Goal: Task Accomplishment & Management: Manage account settings

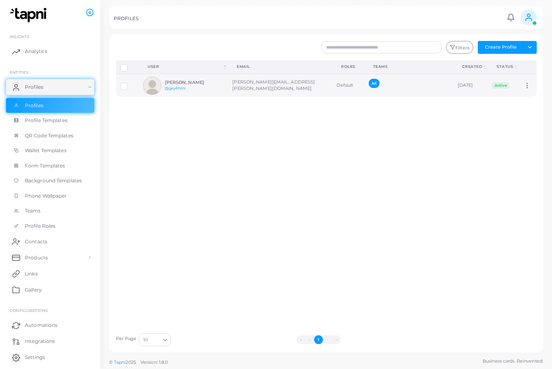
click at [228, 96] on td "[PERSON_NAME] @gey6htni" at bounding box center [183, 85] width 89 height 23
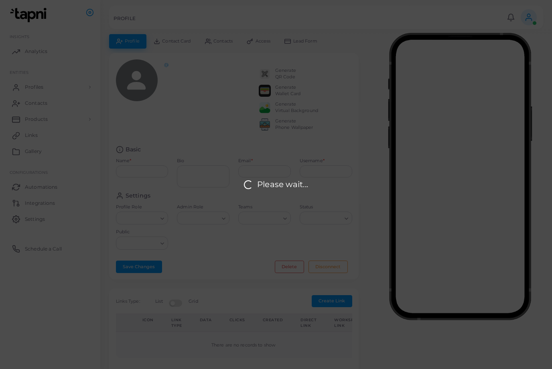
type input "**********"
type input "********"
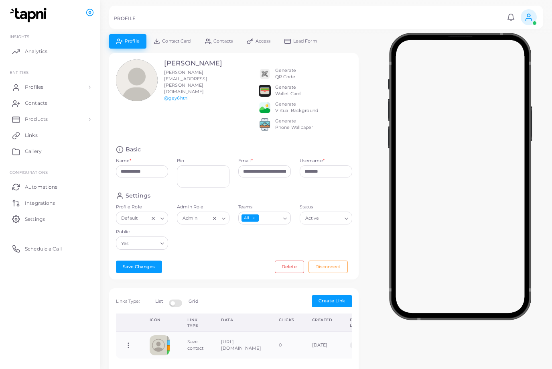
click at [259, 43] on span "Access" at bounding box center [263, 41] width 15 height 4
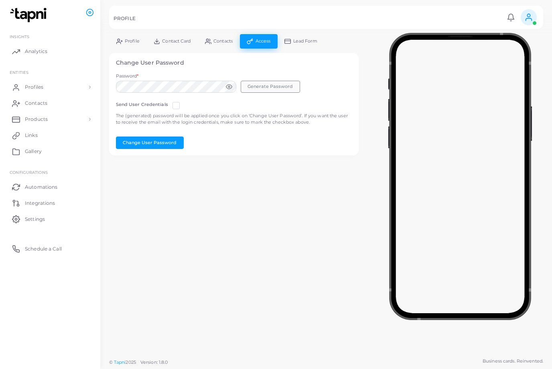
click at [284, 82] on button "Generate Password" at bounding box center [270, 87] width 59 height 12
click at [228, 85] on icon at bounding box center [229, 87] width 6 height 6
click at [112, 84] on div "Password * Generate Password" at bounding box center [234, 85] width 245 height 24
click at [157, 141] on button "Change User Password" at bounding box center [150, 142] width 68 height 12
click at [75, 89] on link "Profiles" at bounding box center [50, 87] width 88 height 16
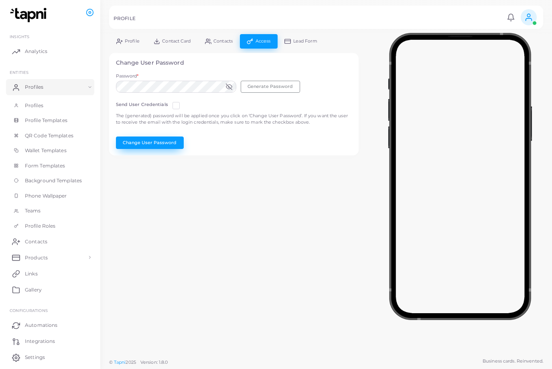
click at [159, 142] on button "Change User Password" at bounding box center [150, 142] width 68 height 12
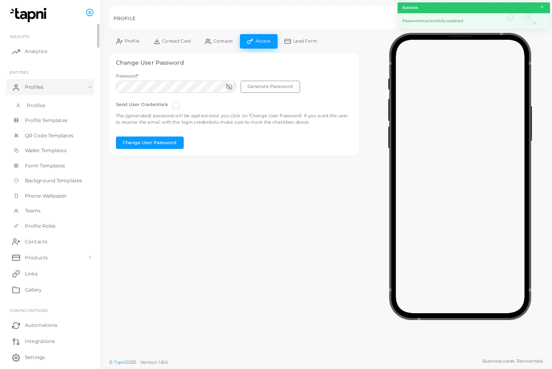
click at [71, 101] on link "Profiles" at bounding box center [50, 105] width 88 height 15
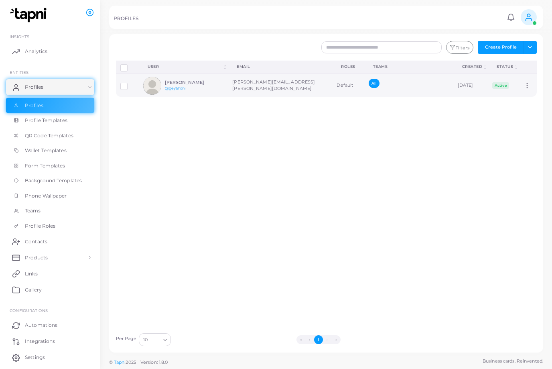
click at [234, 79] on td "[PERSON_NAME][EMAIL_ADDRESS][PERSON_NAME][DOMAIN_NAME]" at bounding box center [280, 85] width 104 height 23
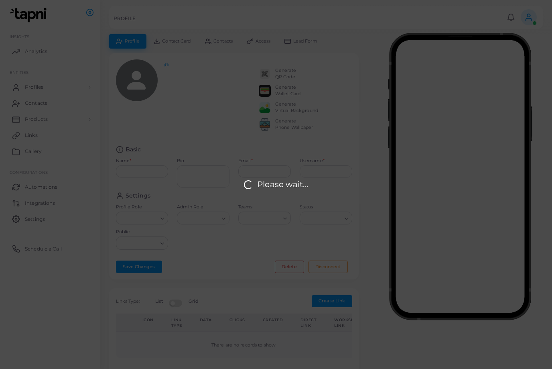
type input "**********"
type input "********"
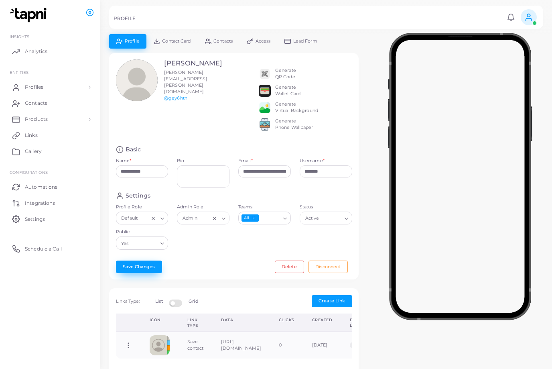
click at [145, 273] on button "Save Changes" at bounding box center [139, 267] width 46 height 12
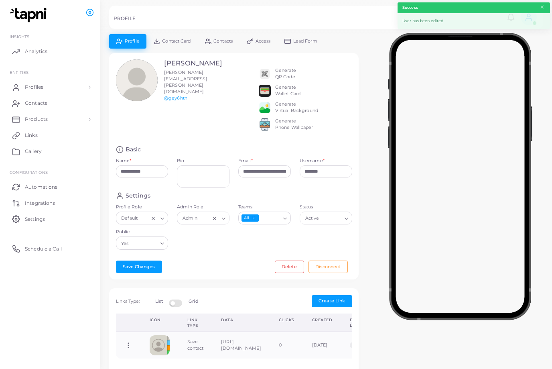
click at [197, 112] on div "[PERSON_NAME] [PERSON_NAME][EMAIL_ADDRESS][PERSON_NAME][DOMAIN_NAME] @gey6htni" at bounding box center [163, 99] width 102 height 80
click at [53, 122] on link "Products" at bounding box center [50, 119] width 88 height 16
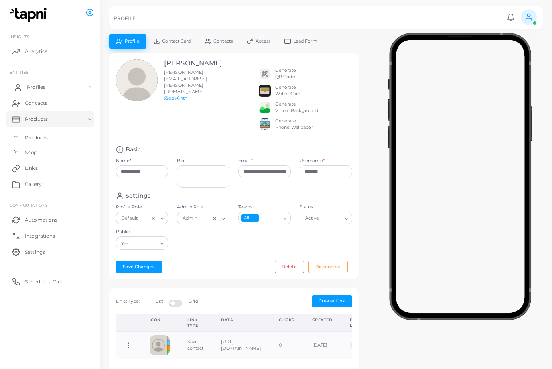
click at [55, 85] on link "Profiles" at bounding box center [50, 87] width 88 height 16
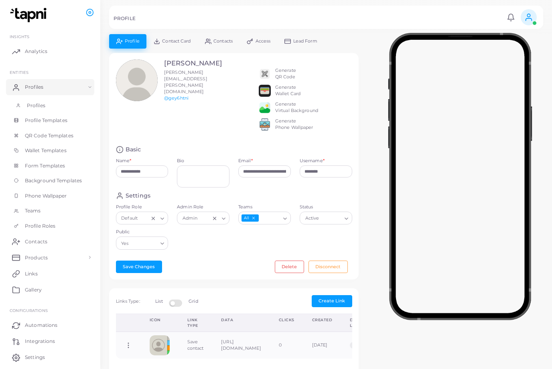
click at [44, 106] on span "Profiles" at bounding box center [36, 105] width 18 height 7
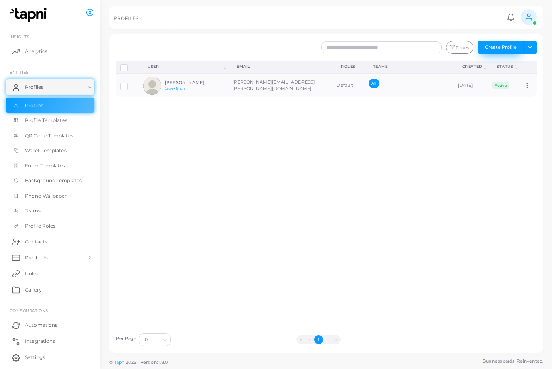
click at [511, 51] on button "Create Profile" at bounding box center [501, 47] width 46 height 13
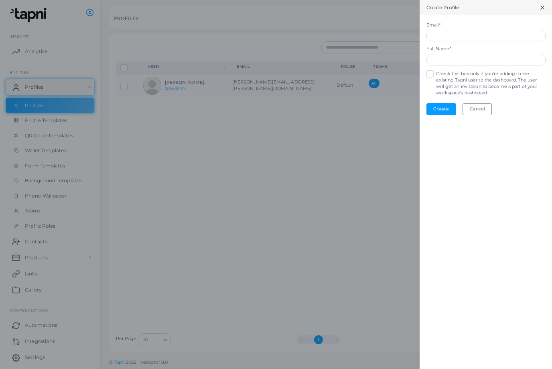
click at [436, 75] on label "Check this box only if you're adding some existing Tapni user to the dashboard.…" at bounding box center [490, 84] width 109 height 26
click at [440, 60] on input "text" at bounding box center [486, 60] width 119 height 12
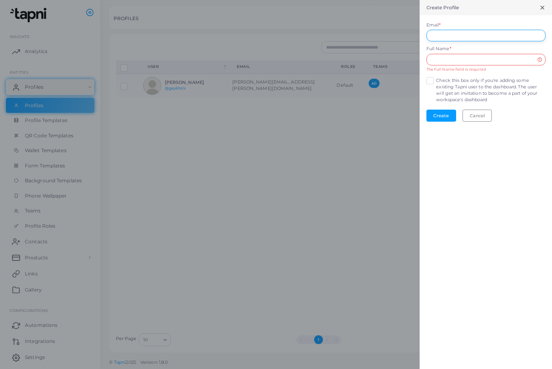
click at [442, 35] on input "Email *" at bounding box center [486, 36] width 119 height 12
click at [434, 63] on input "text" at bounding box center [486, 60] width 119 height 12
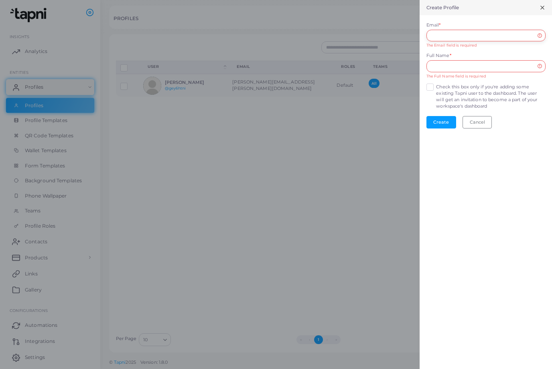
click at [442, 35] on input "Email *" at bounding box center [486, 36] width 119 height 12
type input "*"
paste input "**********"
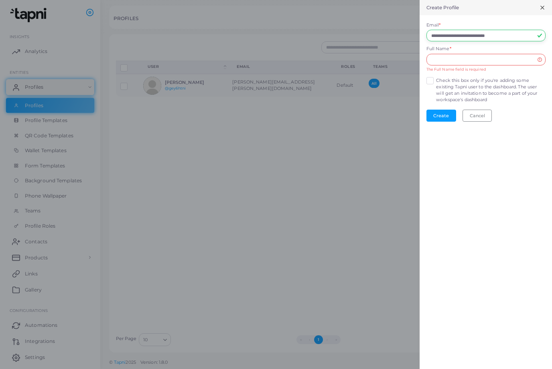
type input "**********"
click at [461, 56] on input "text" at bounding box center [486, 60] width 119 height 12
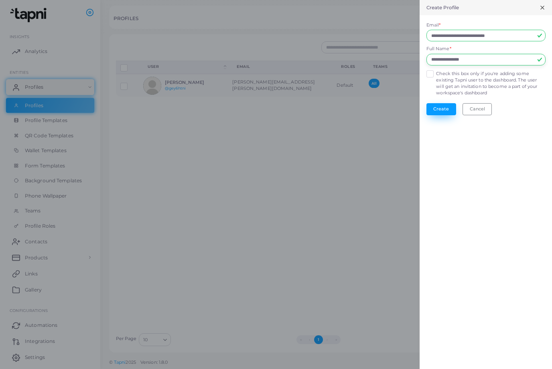
type input "**********"
click at [440, 107] on button "Create" at bounding box center [442, 109] width 30 height 12
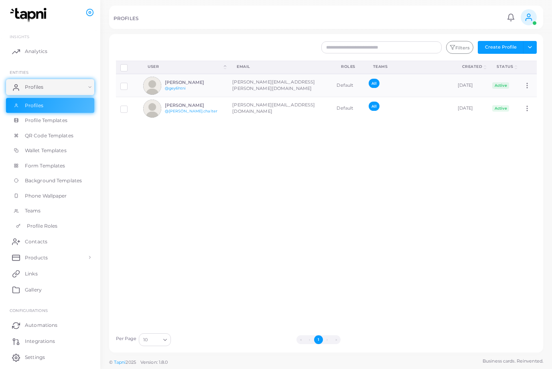
scroll to position [22, 0]
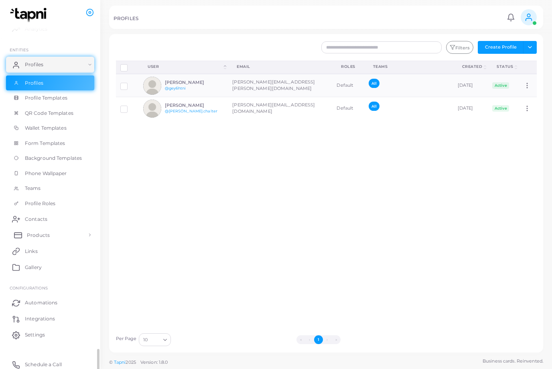
click at [62, 230] on link "Products" at bounding box center [50, 235] width 88 height 16
click at [53, 250] on link "Products" at bounding box center [50, 253] width 88 height 15
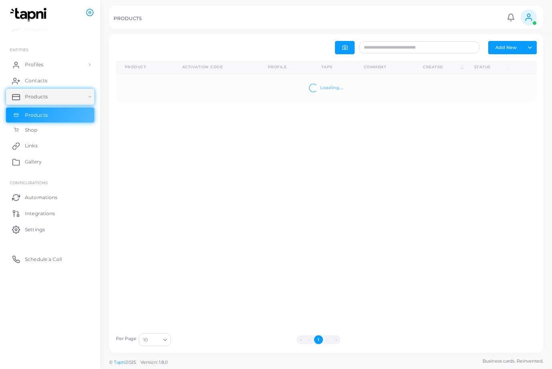
click at [517, 45] on button "Add New" at bounding box center [506, 47] width 35 height 13
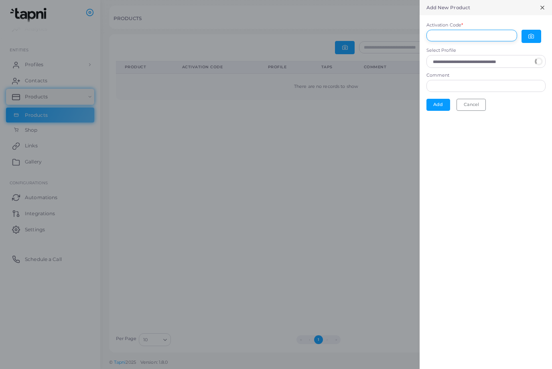
click at [482, 32] on input "Activation Code *" at bounding box center [472, 36] width 91 height 12
type input "**********"
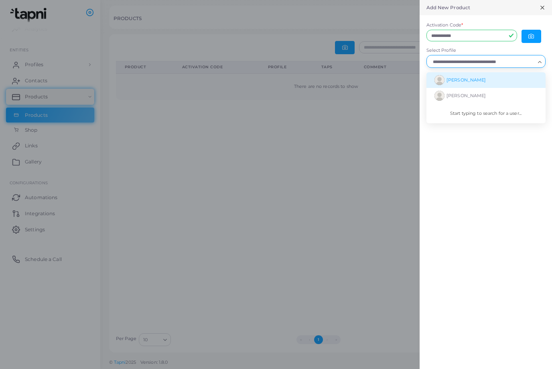
click at [489, 81] on li "[PERSON_NAME]" at bounding box center [486, 80] width 119 height 16
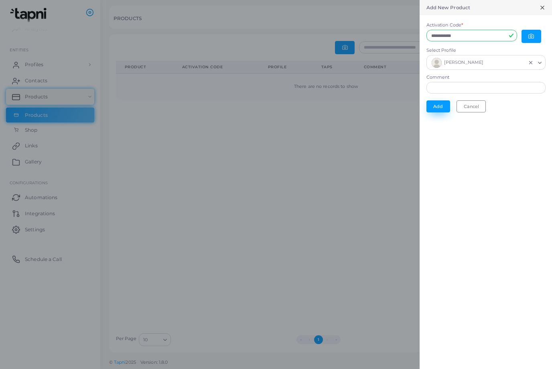
click at [436, 108] on button "Add" at bounding box center [439, 106] width 24 height 12
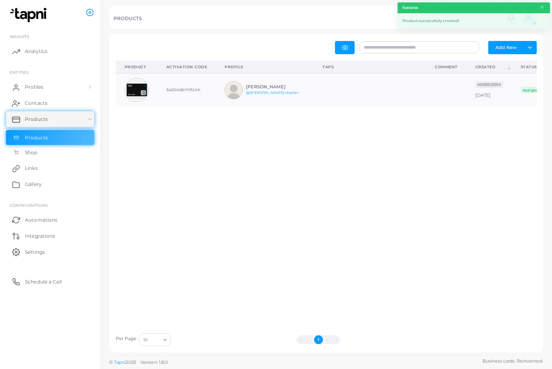
scroll to position [33, 112]
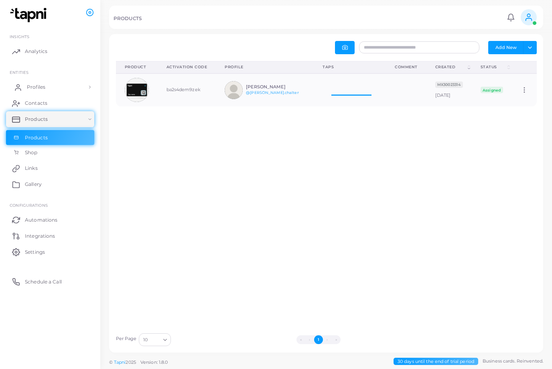
scroll to position [33, 71]
click at [69, 87] on link "Profiles" at bounding box center [50, 87] width 88 height 16
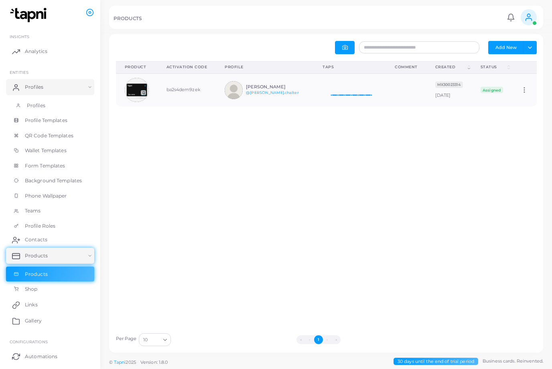
click at [56, 106] on link "Profiles" at bounding box center [50, 105] width 88 height 15
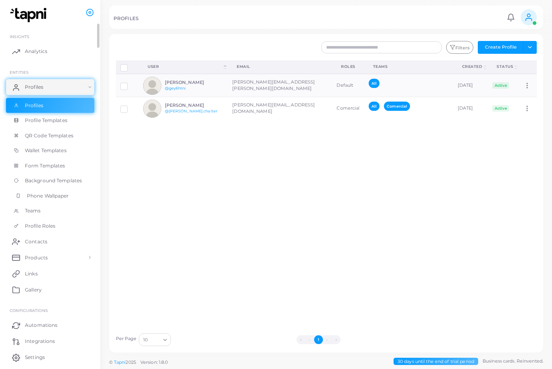
scroll to position [22, 0]
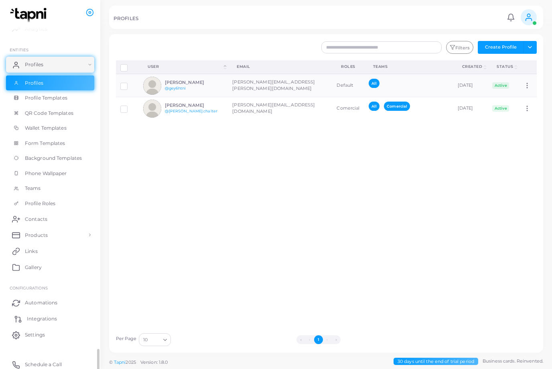
click at [27, 314] on link "Integrations" at bounding box center [50, 319] width 88 height 16
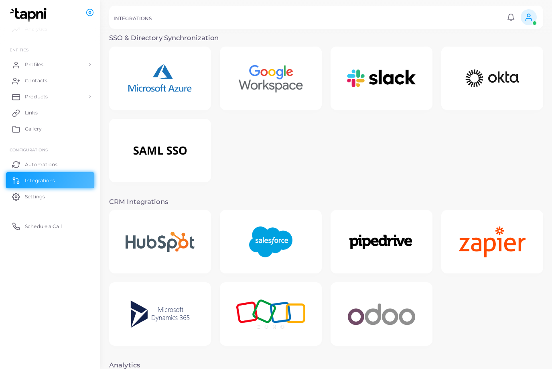
click at [271, 75] on img at bounding box center [271, 78] width 86 height 50
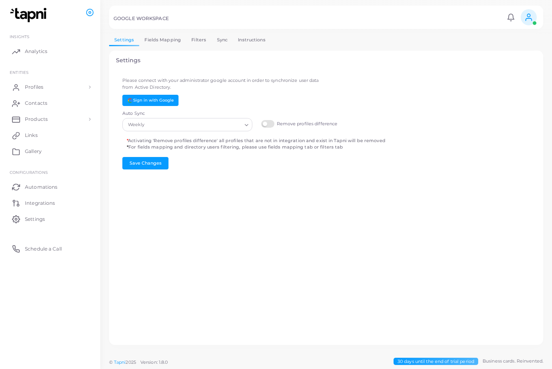
click at [247, 45] on link "Instructions" at bounding box center [252, 40] width 38 height 12
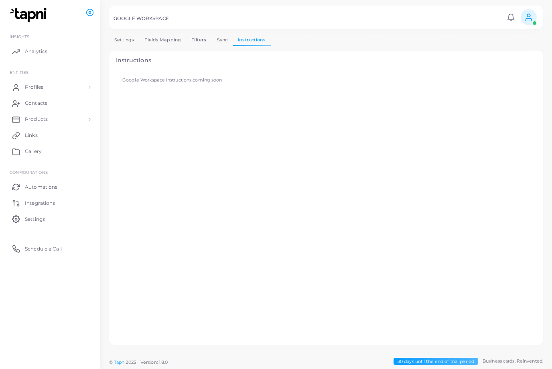
click at [220, 43] on link "Sync" at bounding box center [222, 40] width 21 height 12
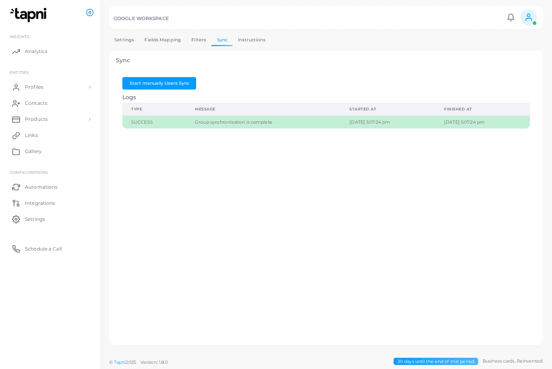
click at [197, 43] on link "Filters" at bounding box center [198, 40] width 25 height 12
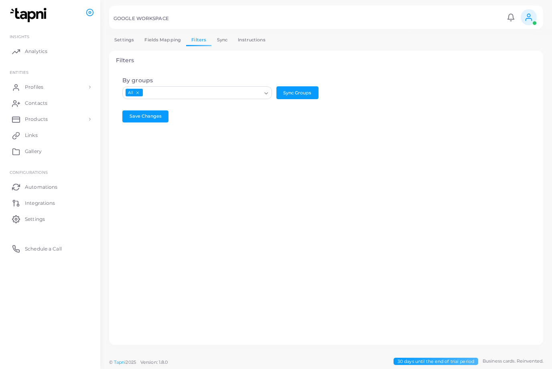
click at [172, 40] on link "Fields Mapping" at bounding box center [162, 40] width 47 height 12
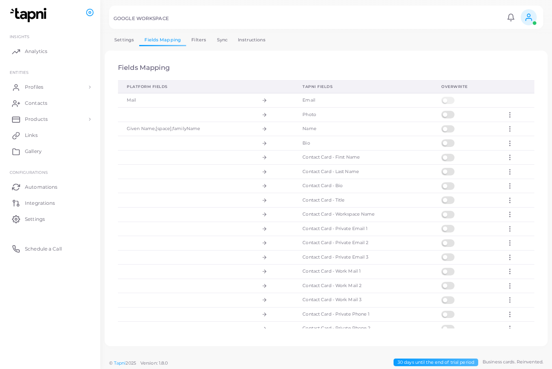
click at [453, 125] on label at bounding box center [450, 125] width 16 height 0
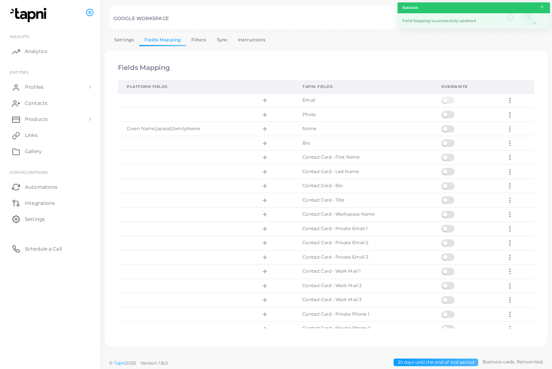
click at [456, 102] on div at bounding box center [465, 101] width 47 height 8
click at [446, 97] on label at bounding box center [450, 97] width 16 height 0
click at [513, 100] on icon at bounding box center [510, 100] width 7 height 7
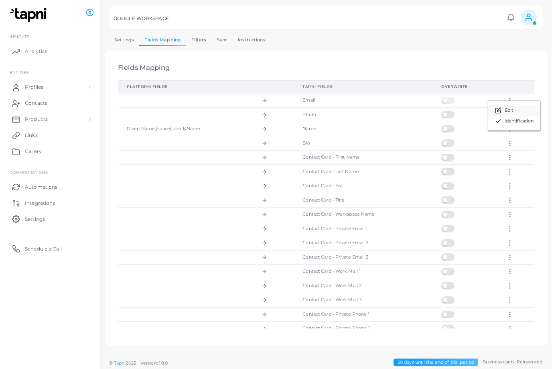
click at [505, 111] on span "Edit" at bounding box center [509, 110] width 8 height 6
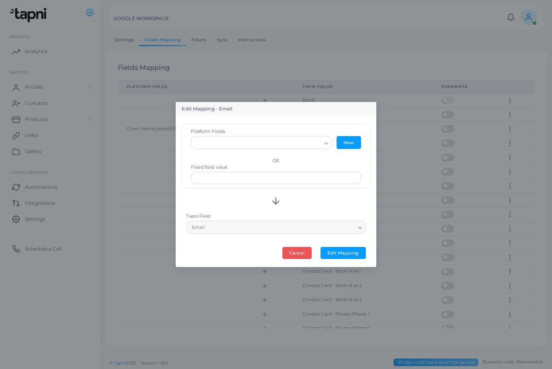
click at [293, 149] on div at bounding box center [256, 142] width 130 height 12
click at [312, 172] on input "text" at bounding box center [276, 178] width 170 height 12
click at [299, 140] on div at bounding box center [256, 142] width 130 height 12
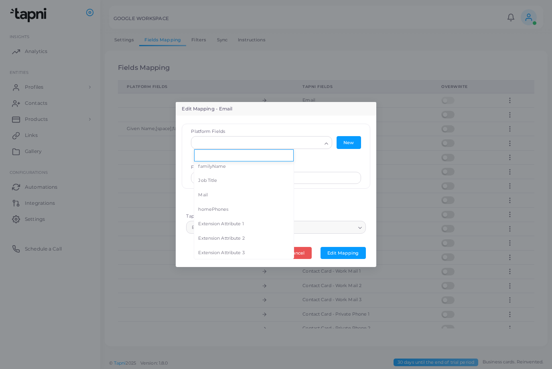
scroll to position [142, 0]
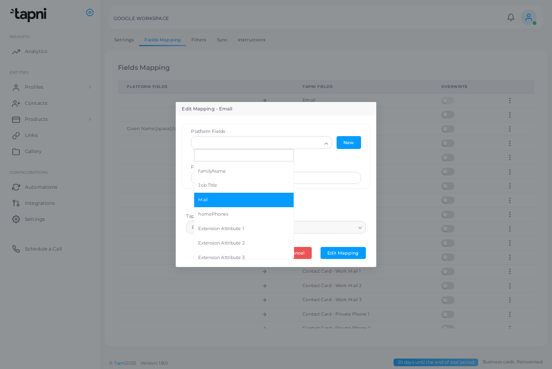
click at [216, 197] on span "Mail" at bounding box center [244, 200] width 92 height 6
click at [327, 168] on label "Fixed field value" at bounding box center [276, 167] width 170 height 6
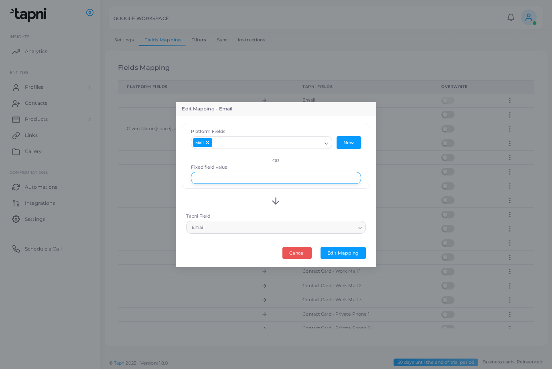
click at [273, 180] on input "text" at bounding box center [276, 178] width 170 height 12
click at [337, 250] on button "Edit Mapping" at bounding box center [343, 253] width 45 height 12
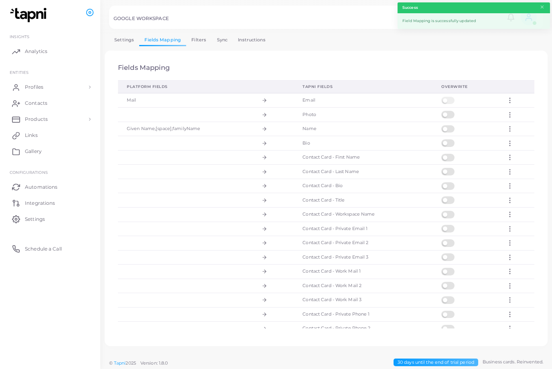
click at [449, 97] on label at bounding box center [450, 97] width 16 height 0
click at [512, 102] on icon at bounding box center [510, 100] width 7 height 7
click at [519, 123] on span "identification" at bounding box center [519, 122] width 29 height 6
click at [446, 97] on label at bounding box center [450, 97] width 16 height 0
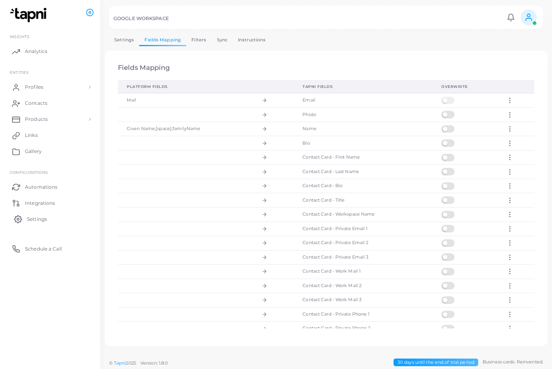
click at [46, 220] on span "Settings" at bounding box center [37, 219] width 20 height 7
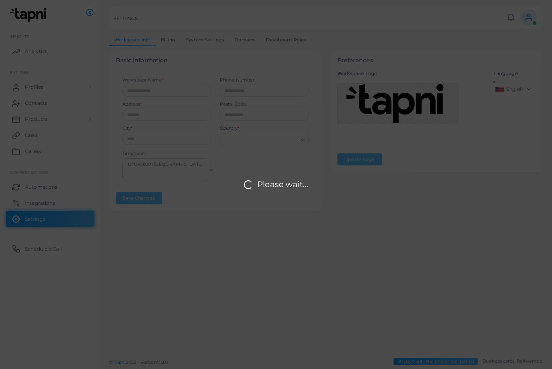
type input "**********"
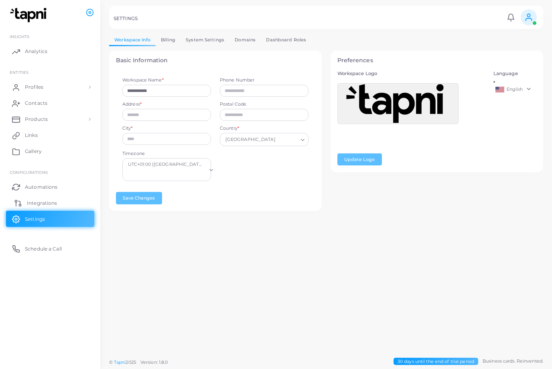
click at [33, 200] on span "Integrations" at bounding box center [42, 203] width 30 height 7
